Goal: Check status: Check status

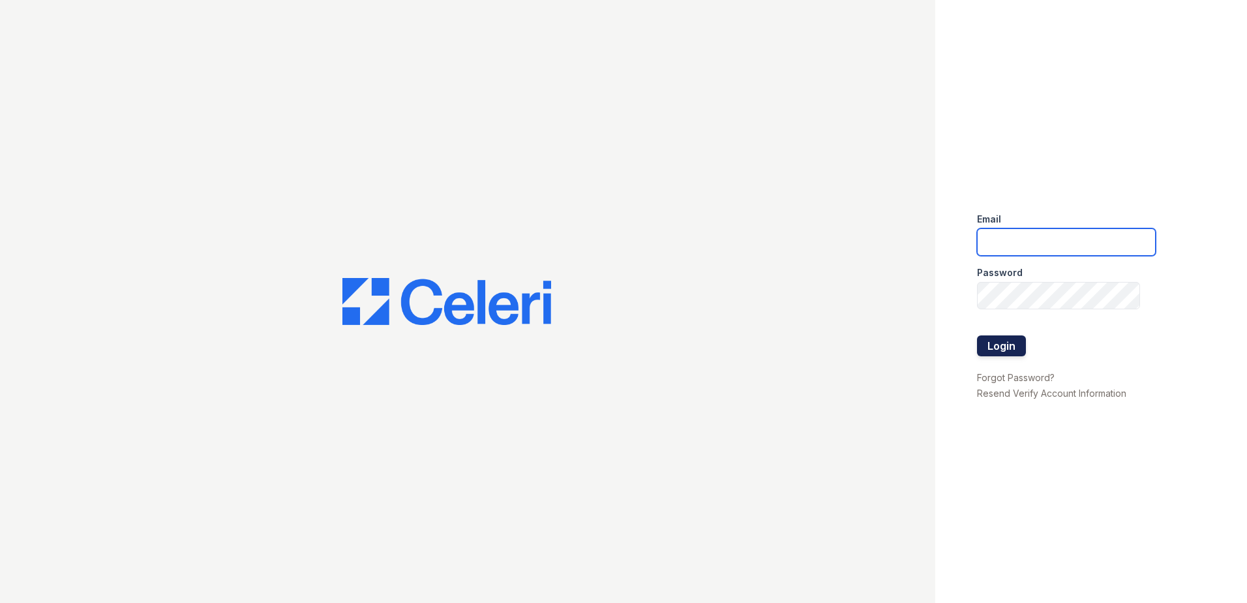
type input "renewonblues@trinity-pm.com"
click at [1003, 348] on button "Login" at bounding box center [1001, 345] width 49 height 21
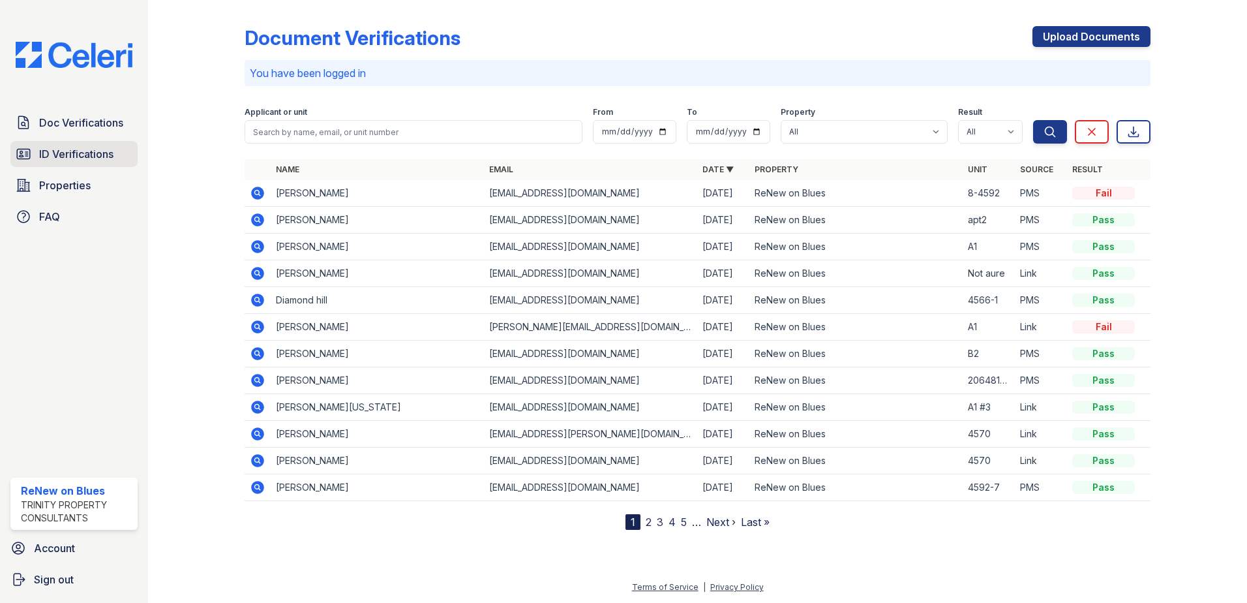
click at [56, 150] on span "ID Verifications" at bounding box center [76, 154] width 74 height 16
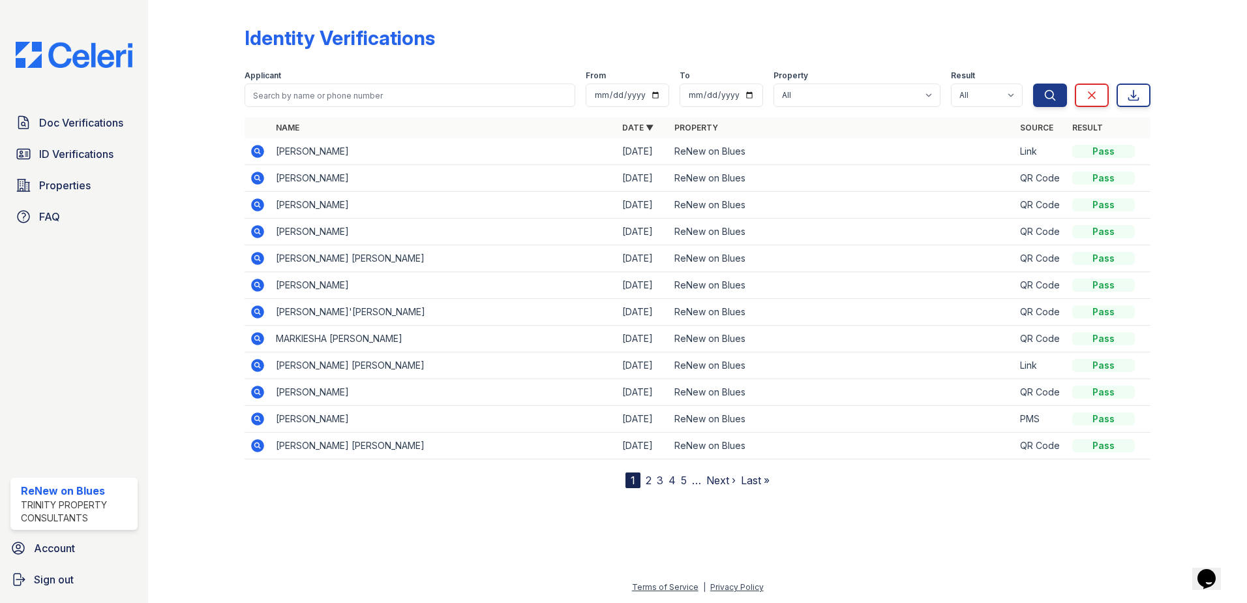
click at [257, 157] on icon at bounding box center [257, 151] width 13 height 13
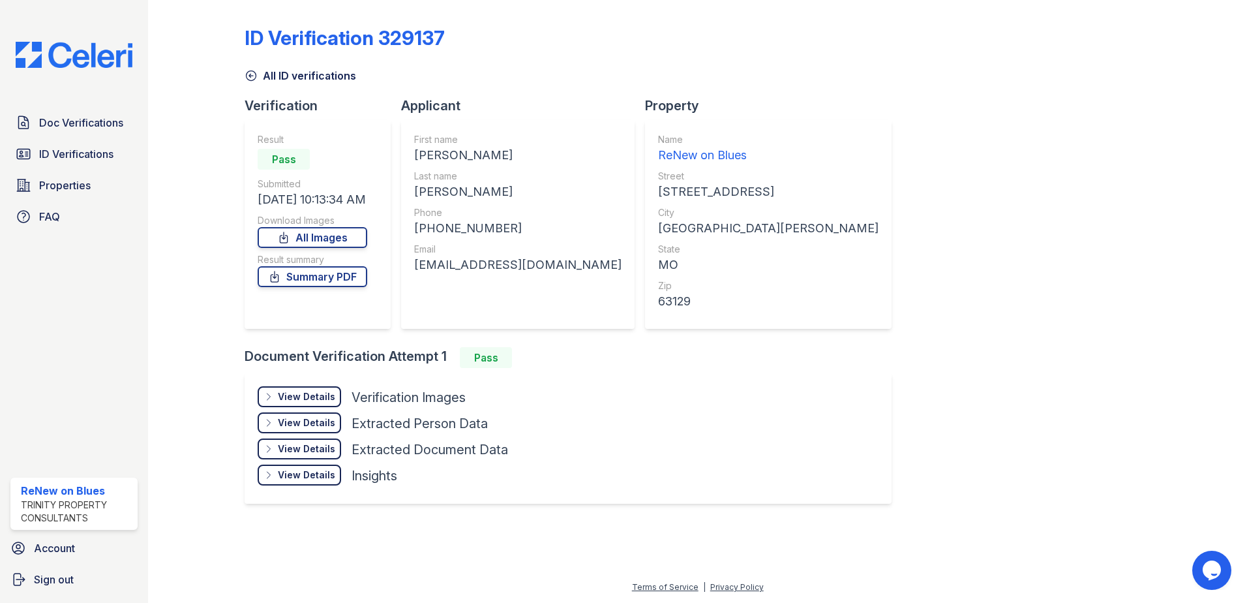
click at [315, 397] on div "View Details" at bounding box center [306, 396] width 57 height 13
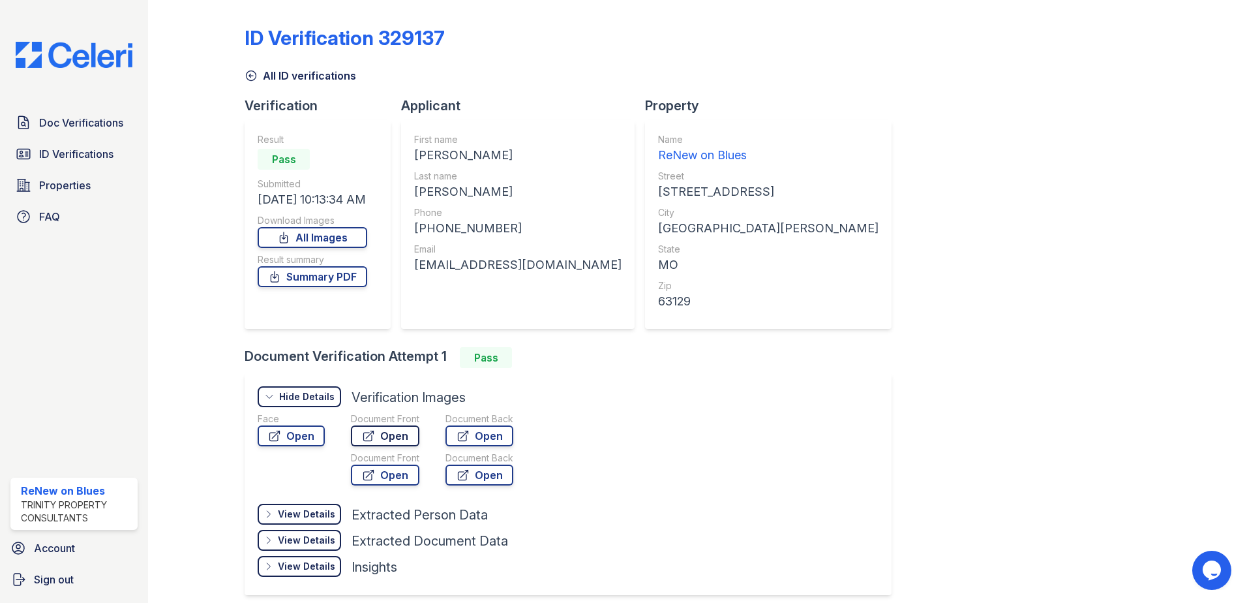
click at [382, 431] on link "Open" at bounding box center [385, 435] width 69 height 21
